Goal: Transaction & Acquisition: Purchase product/service

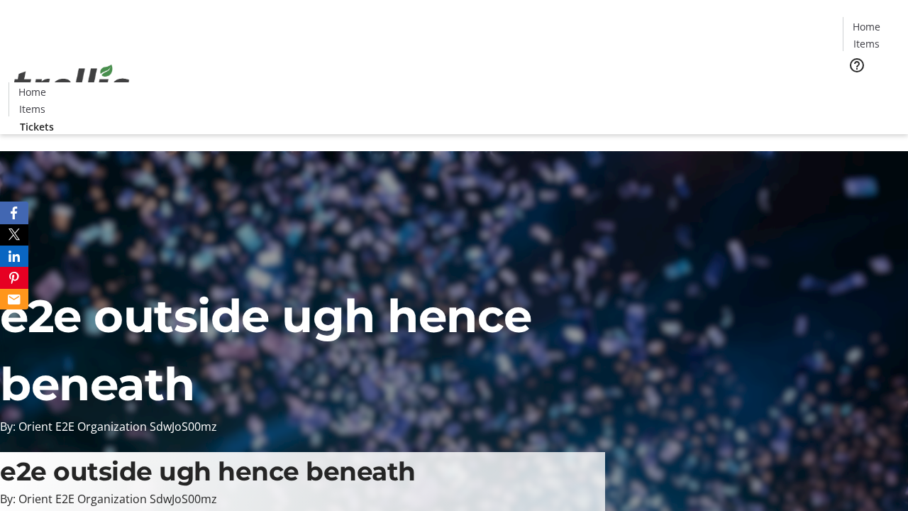
click at [854, 82] on span "Tickets" at bounding box center [871, 89] width 34 height 15
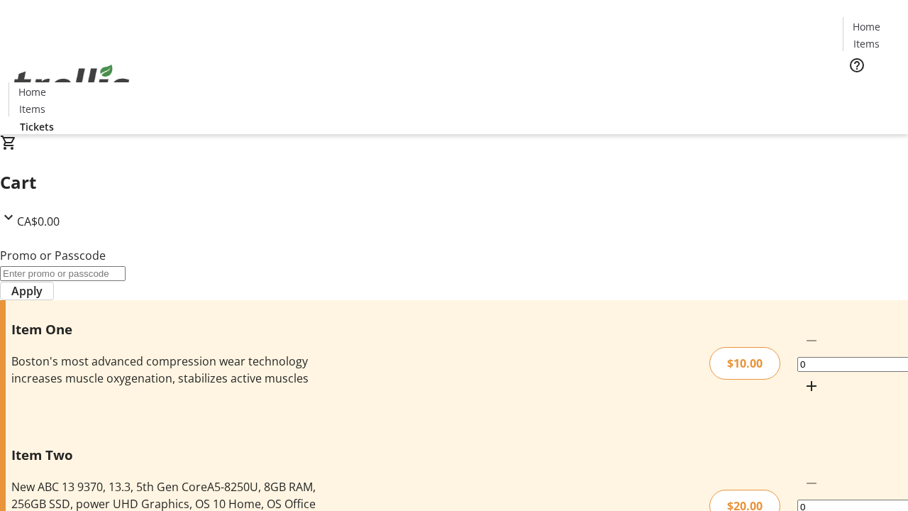
click at [803, 378] on mat-icon "Increment by one" at bounding box center [811, 386] width 17 height 17
type input "1"
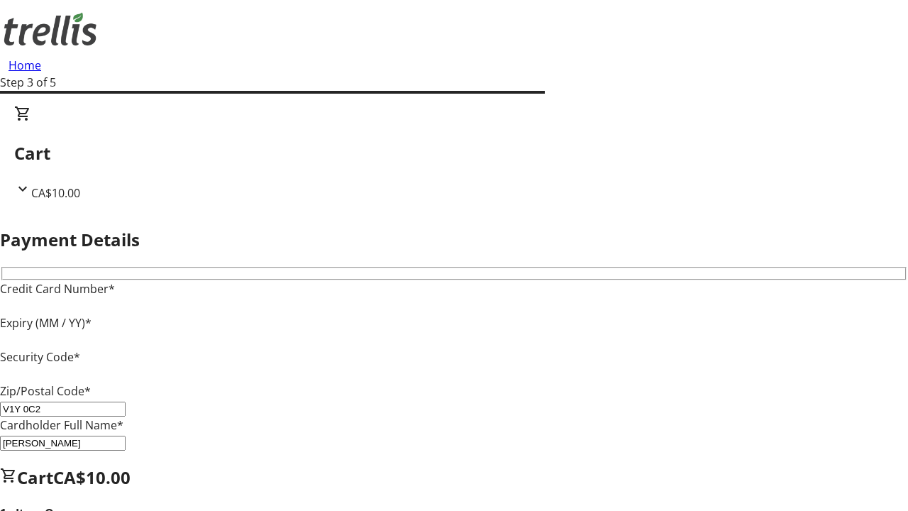
type input "V1Y 0C2"
